Goal: Check status: Check status

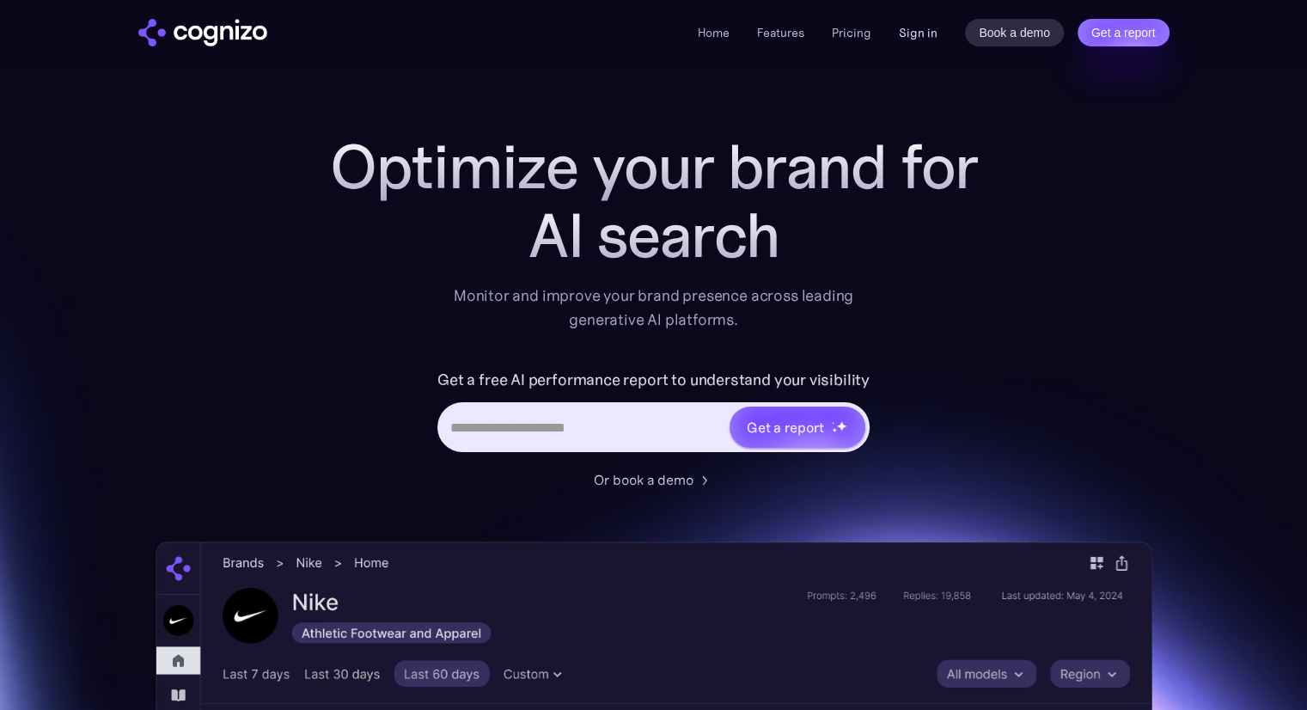
click at [925, 35] on link "Sign in" at bounding box center [918, 32] width 39 height 21
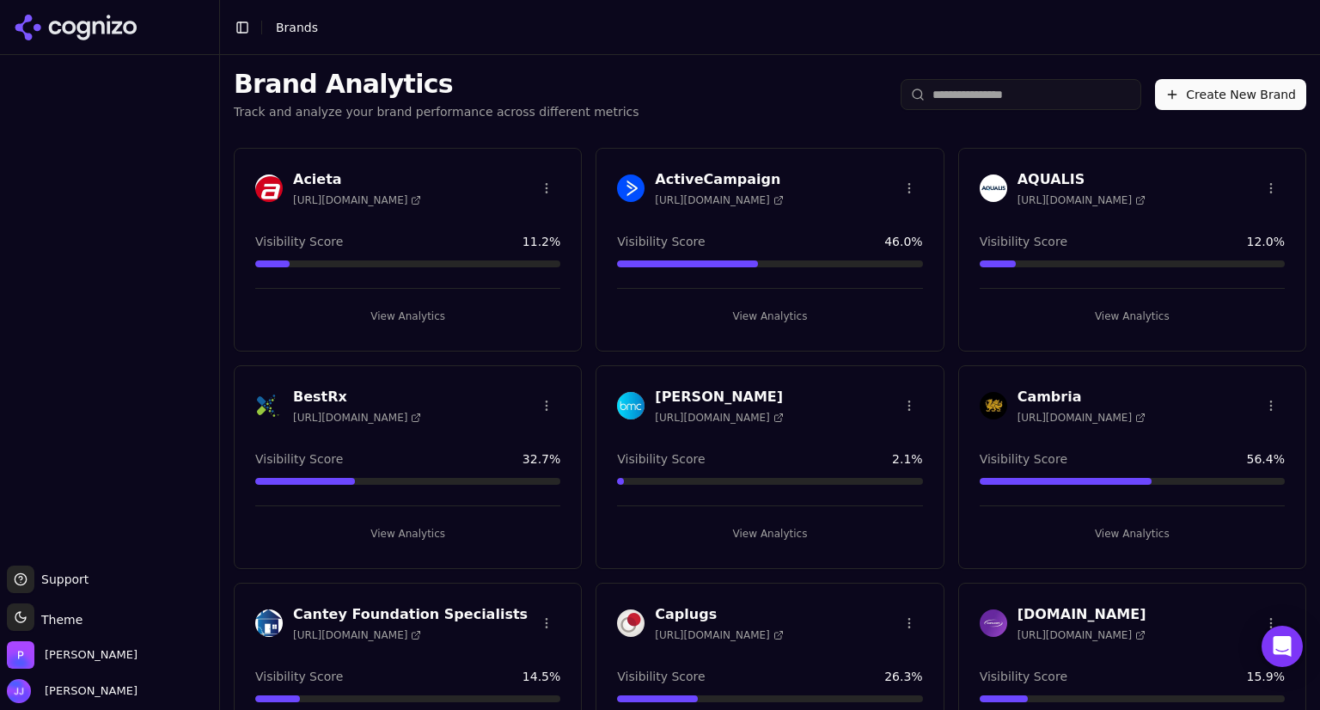
click at [1017, 180] on h3 "AQUALIS" at bounding box center [1081, 179] width 128 height 21
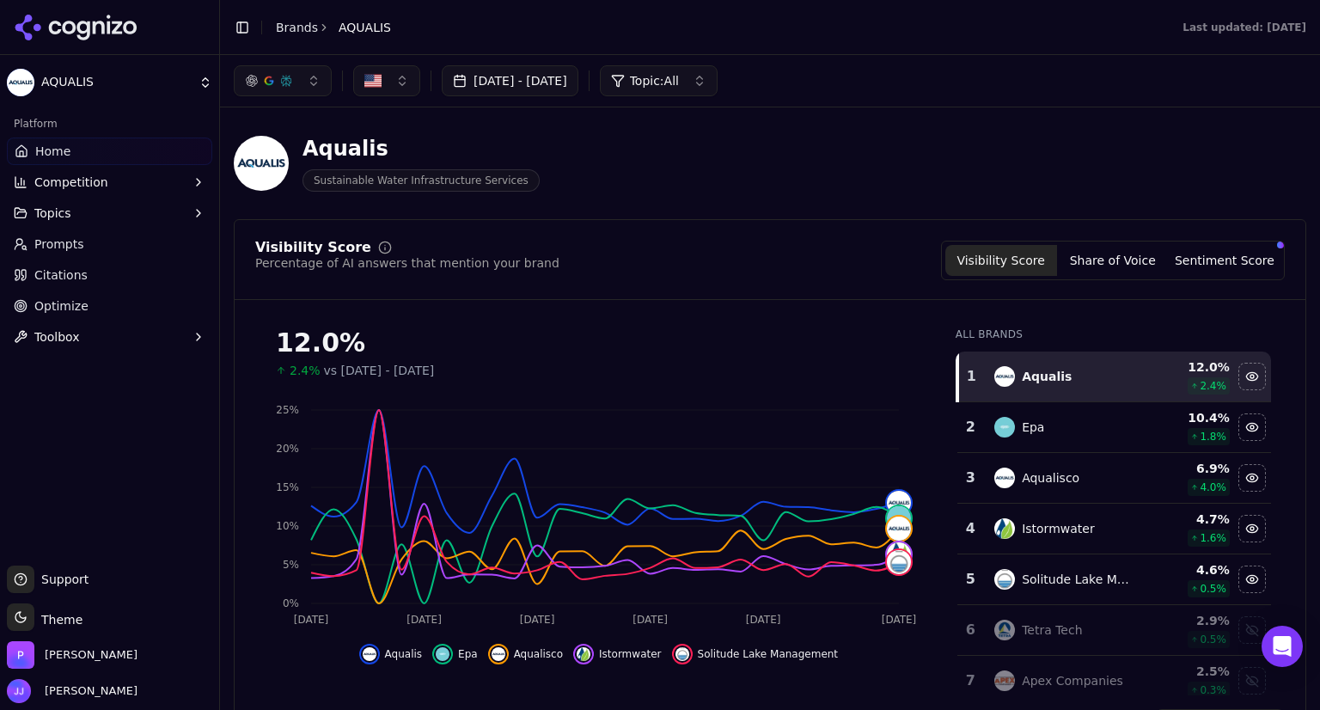
click at [298, 94] on button "button" at bounding box center [283, 80] width 98 height 31
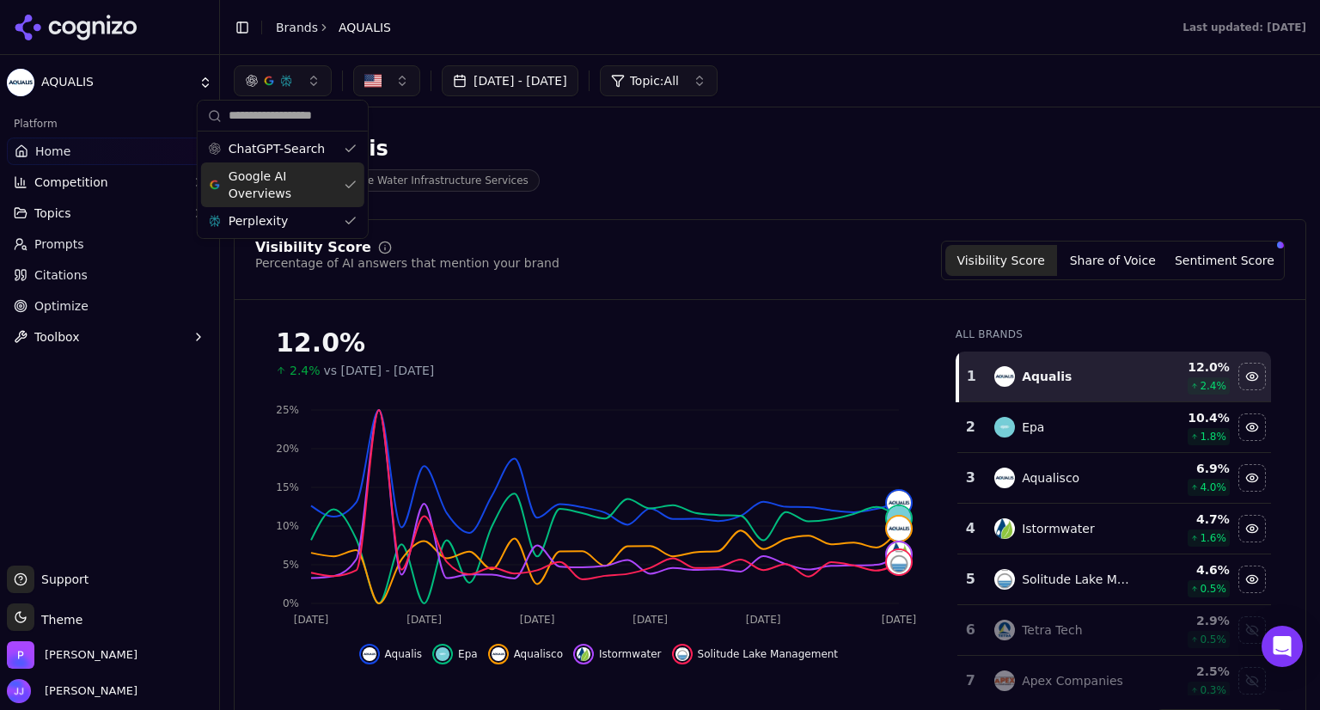
click at [348, 190] on div "Google AI Overviews" at bounding box center [282, 184] width 163 height 45
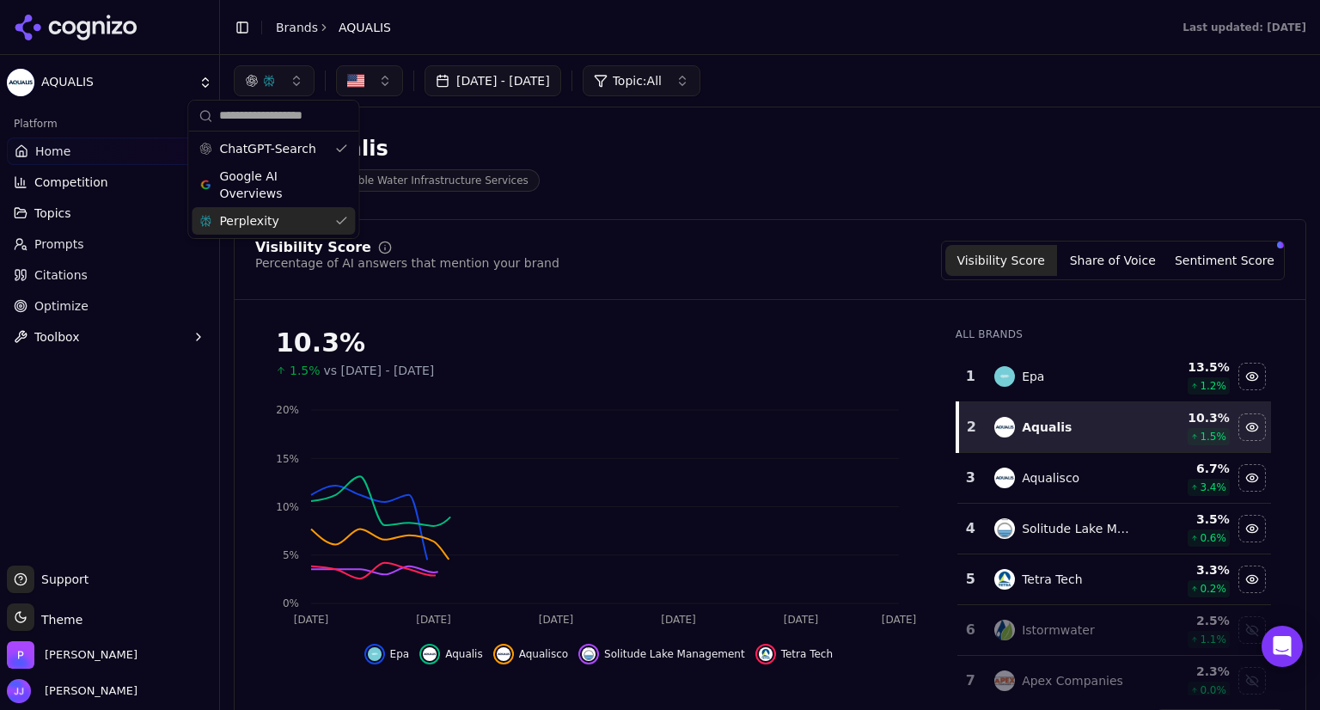
click at [344, 213] on div "Perplexity" at bounding box center [273, 220] width 163 height 27
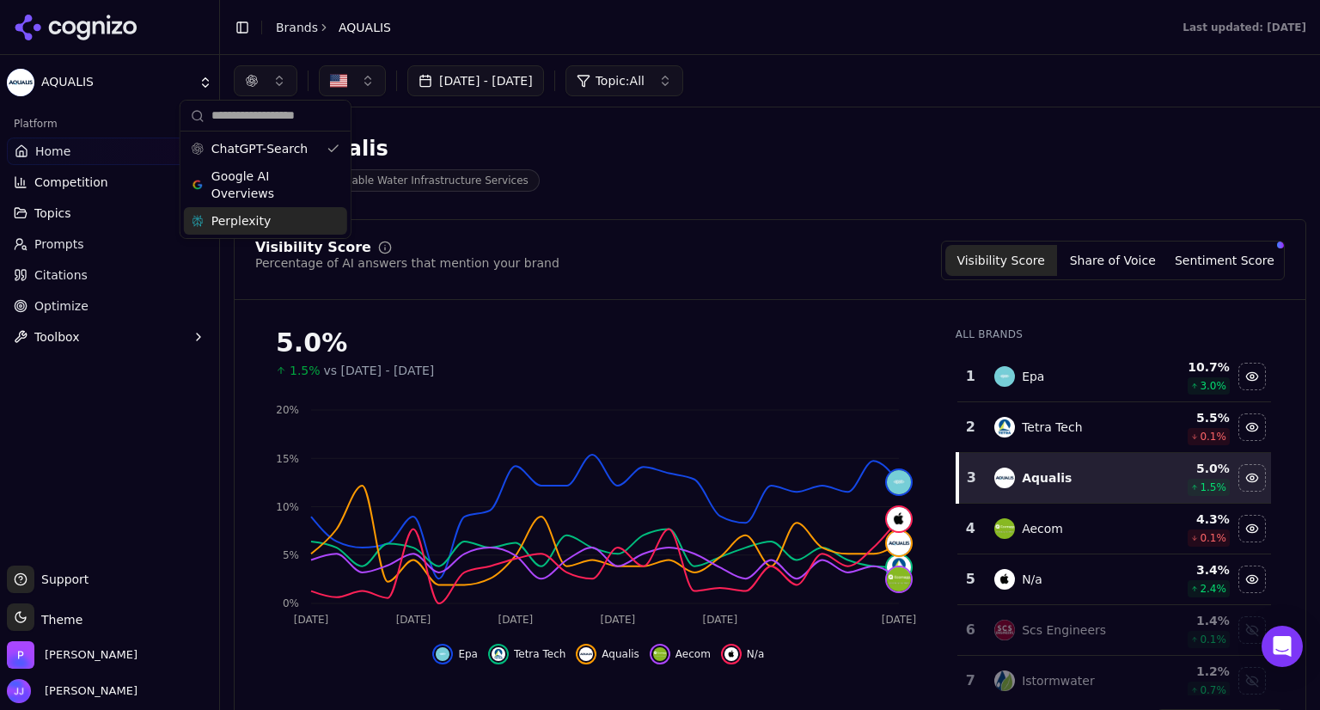
click at [712, 241] on div "Visibility Score Percentage of AI answers that mention your brand Visibility Sc…" at bounding box center [769, 261] width 1029 height 40
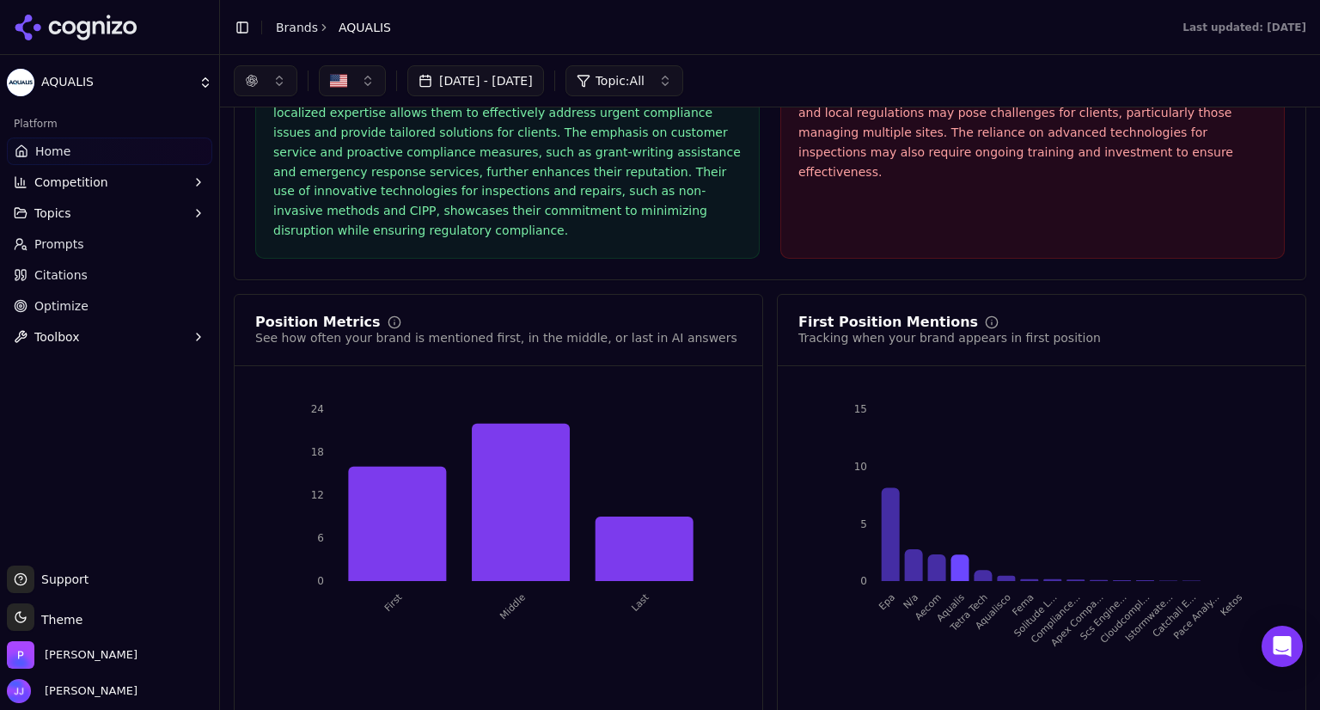
scroll to position [3268, 0]
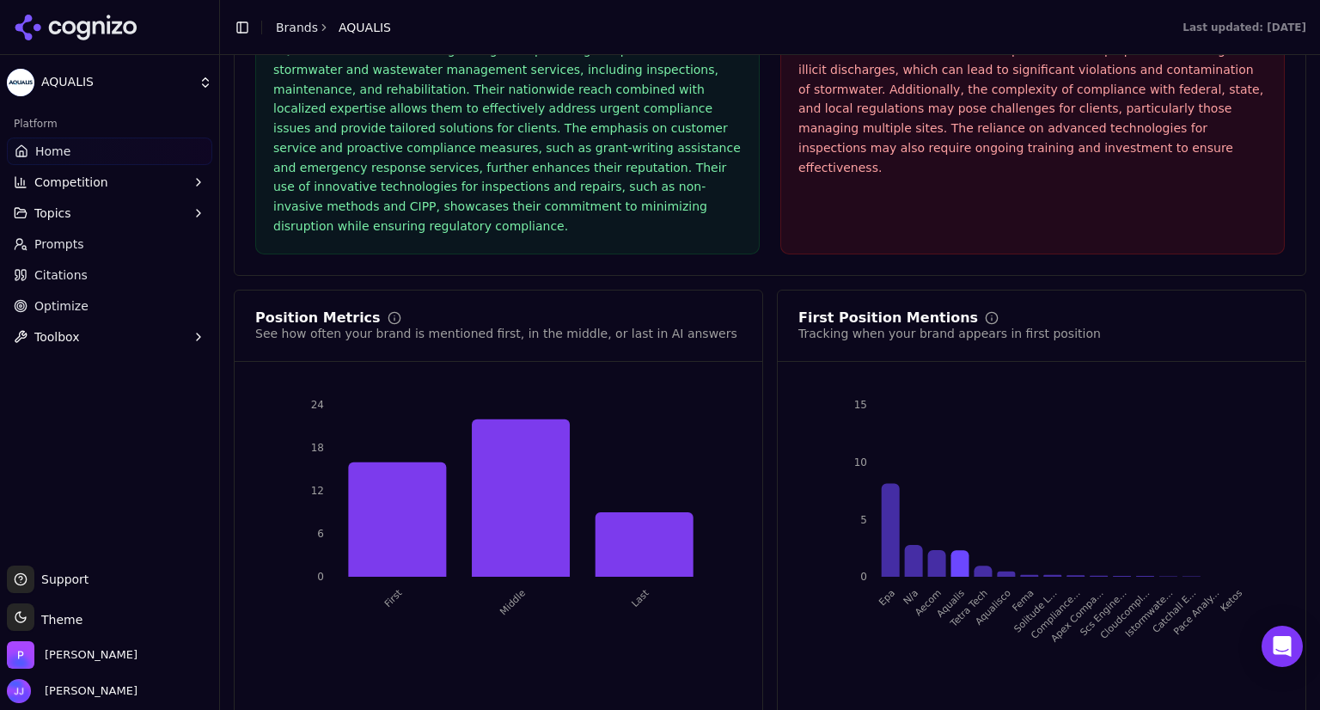
click at [52, 278] on span "Citations" at bounding box center [60, 274] width 53 height 17
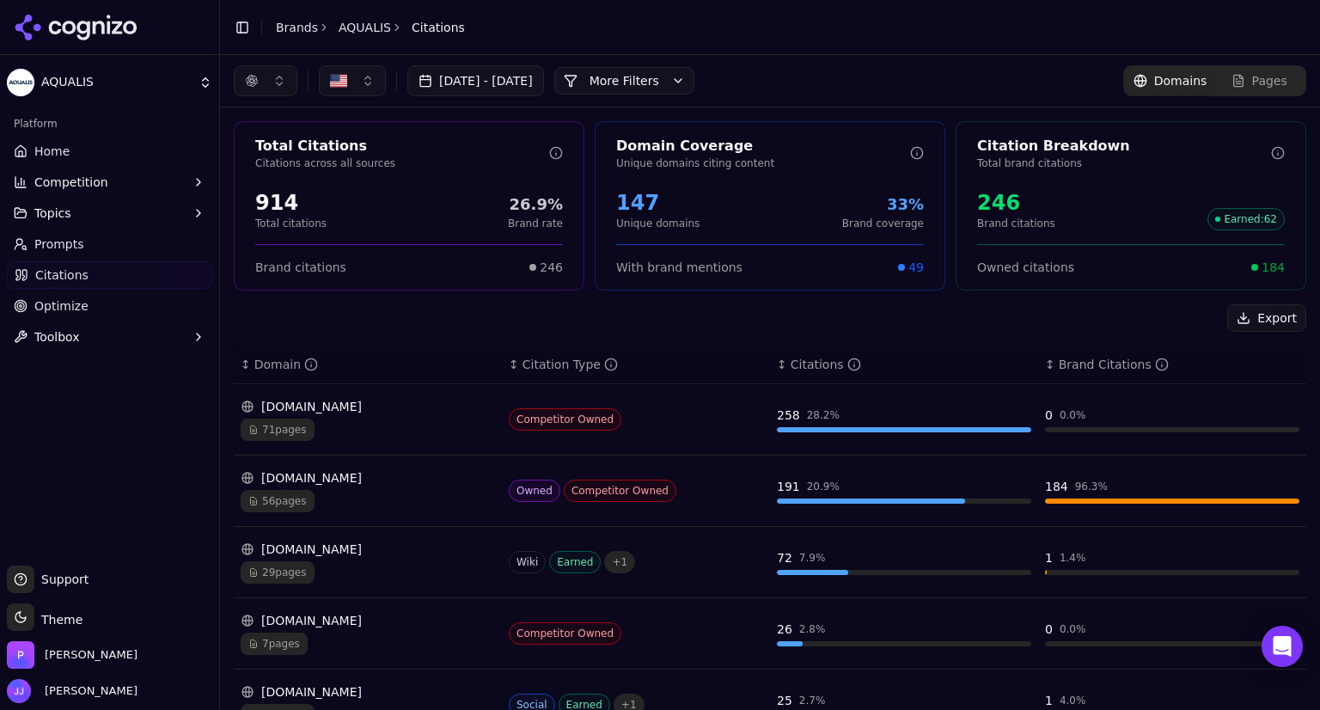
click at [259, 76] on button "button" at bounding box center [266, 80] width 64 height 31
